Goal: Check status

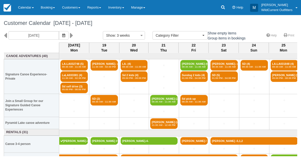
select select
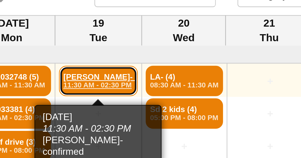
click at [105, 62] on link "Rebecca Galea- confi (3) 11:30 AM - 02:30 PM" at bounding box center [104, 65] width 27 height 11
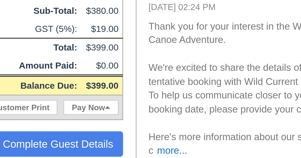
scroll to position [42, 0]
